Goal: Transaction & Acquisition: Purchase product/service

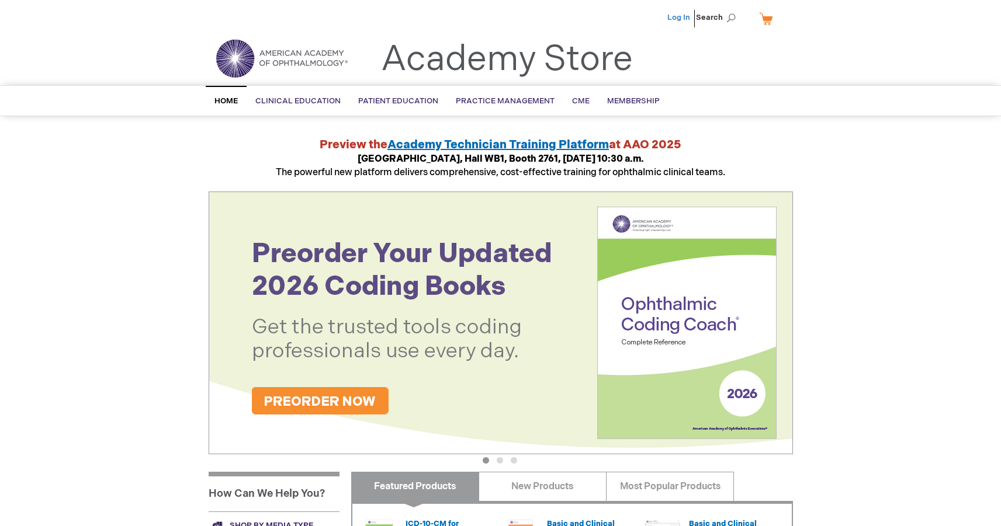
click at [680, 15] on link "Log In" at bounding box center [678, 17] width 23 height 9
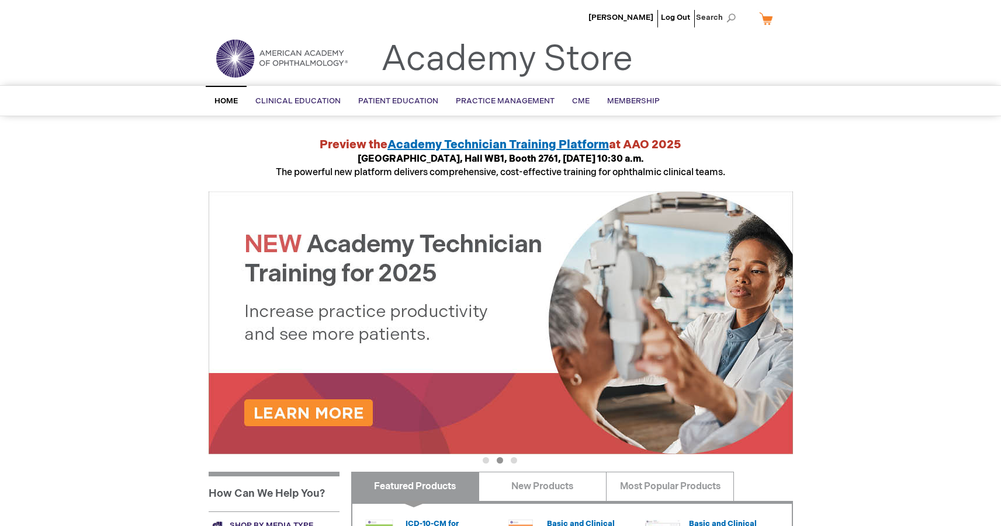
click at [767, 23] on link "My Cart" at bounding box center [771, 18] width 28 height 20
click at [717, 91] on strong "There are no items in your cart. Please select a category or enter a keyword in…" at bounding box center [714, 86] width 140 height 78
click at [132, 177] on div "Nattawut Wanumkarng Log Out Search My Cart CLOSE RECENTLY ADDED ITEM(S) Close T…" at bounding box center [500, 439] width 1001 height 878
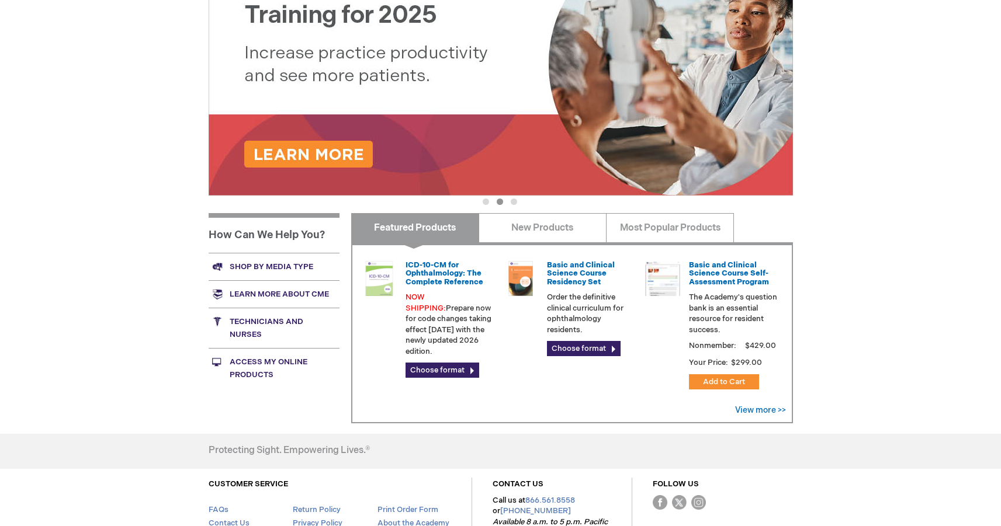
scroll to position [352, 0]
